Goal: Navigation & Orientation: Find specific page/section

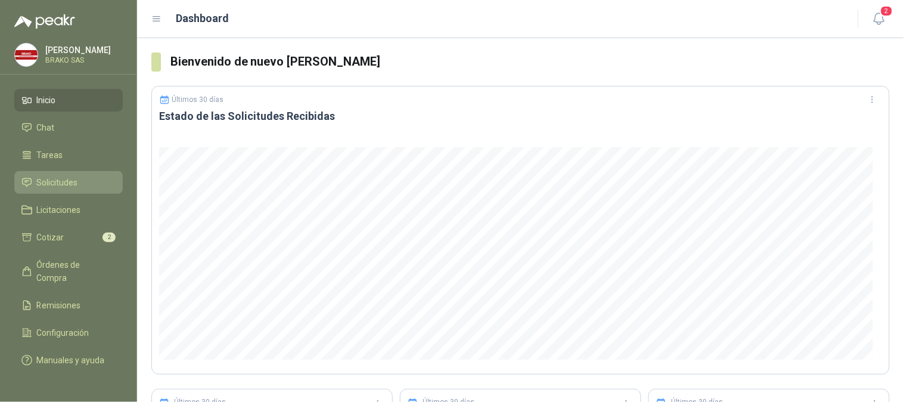
click at [79, 177] on li "Solicitudes" at bounding box center [68, 182] width 94 height 13
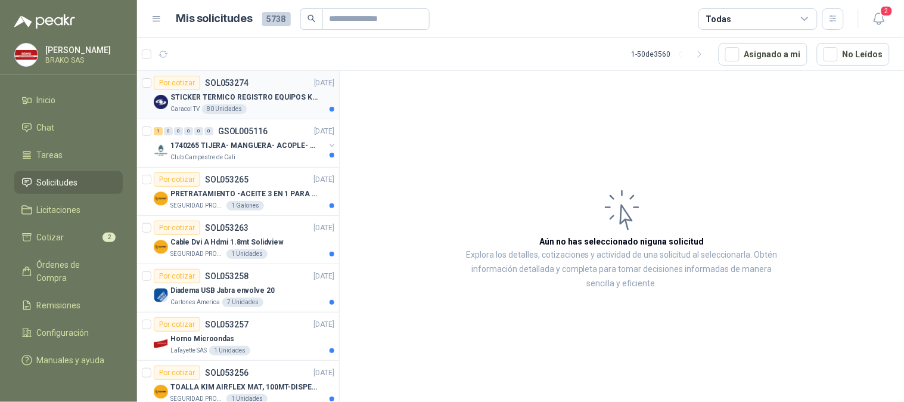
click at [206, 103] on div "STICKER TERMICO REGISTRO EQUIPOS KIOSKOS (SE ENVIA LIK CON ESPECIFICCIONES)" at bounding box center [252, 97] width 164 height 14
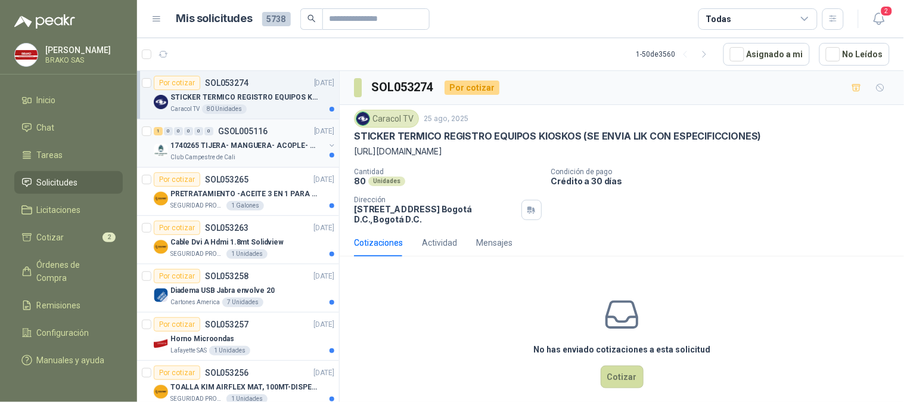
click at [206, 145] on p "1740265 TIJERA- MANGUERA- ACOPLE- SURTIDORES" at bounding box center [244, 145] width 148 height 11
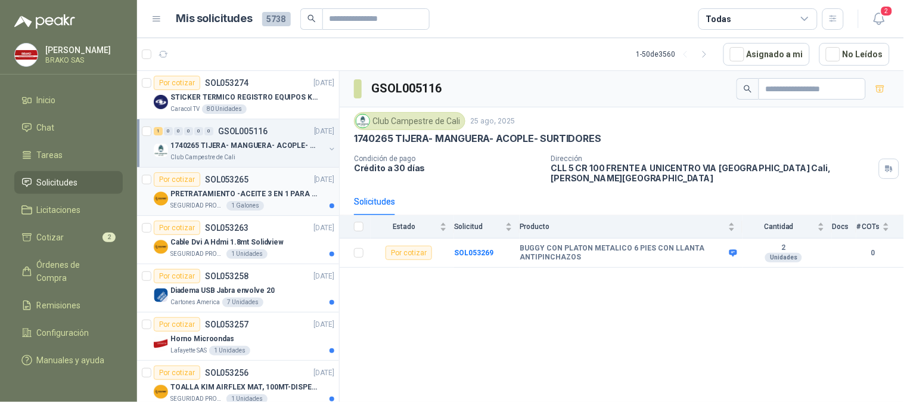
click at [206, 189] on p "PRETRATAMIENTO -ACEITE 3 EN 1 PARA ARMAMENTO" at bounding box center [244, 193] width 148 height 11
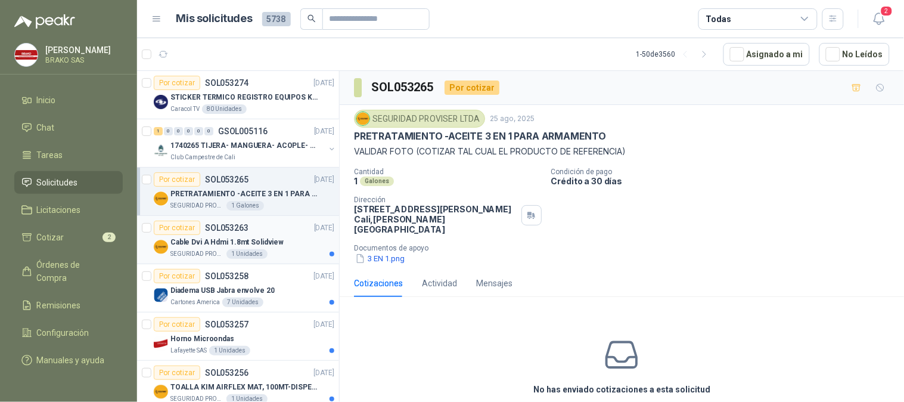
click at [181, 235] on div "Cable Dvi A Hdmi 1.8mt Solidview" at bounding box center [252, 242] width 164 height 14
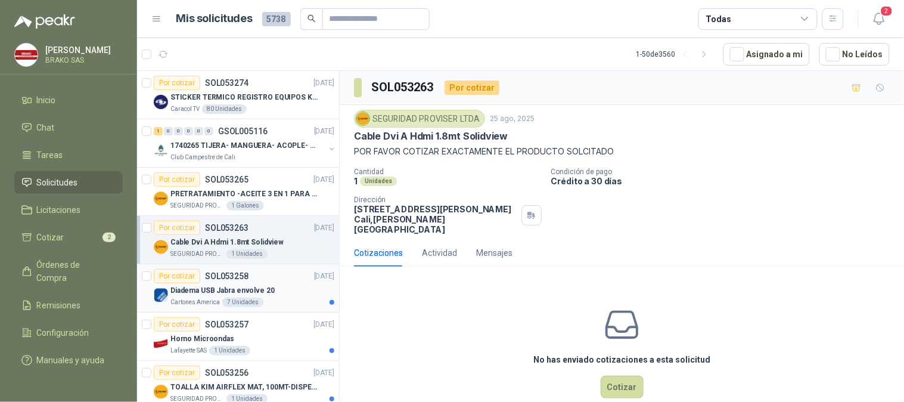
click at [182, 273] on div "Por cotizar" at bounding box center [177, 276] width 46 height 14
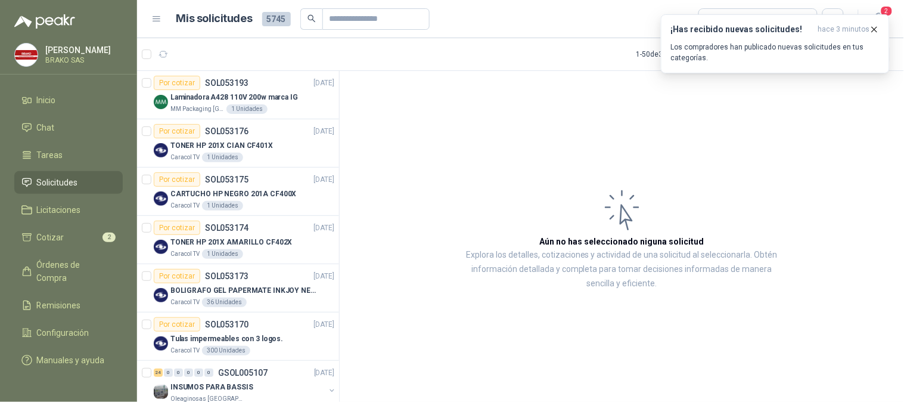
scroll to position [1721, 0]
